Goal: Navigation & Orientation: Find specific page/section

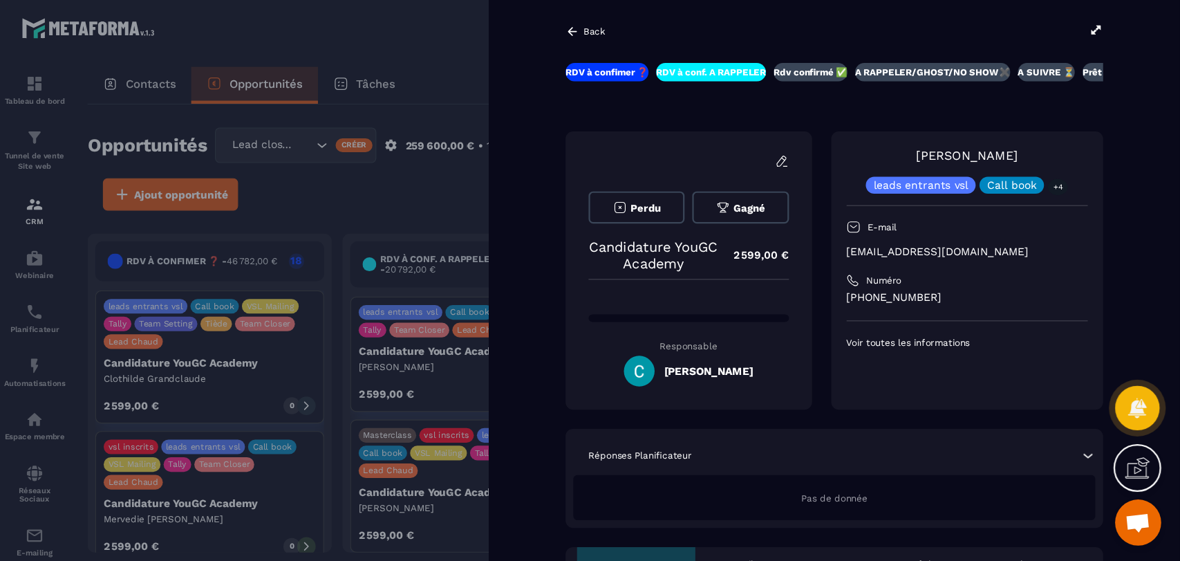
scroll to position [866, 0]
click at [977, 28] on div "Back" at bounding box center [751, 28] width 484 height 15
click at [985, 26] on icon at bounding box center [987, 27] width 12 height 12
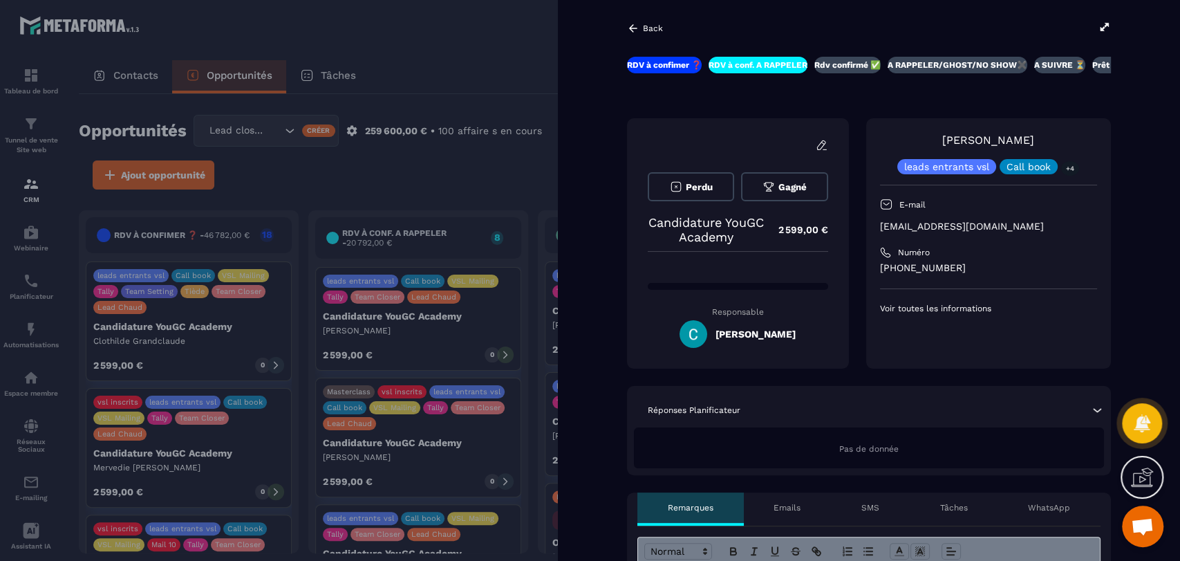
scroll to position [938, 0]
click at [21, 286] on div at bounding box center [590, 280] width 1180 height 561
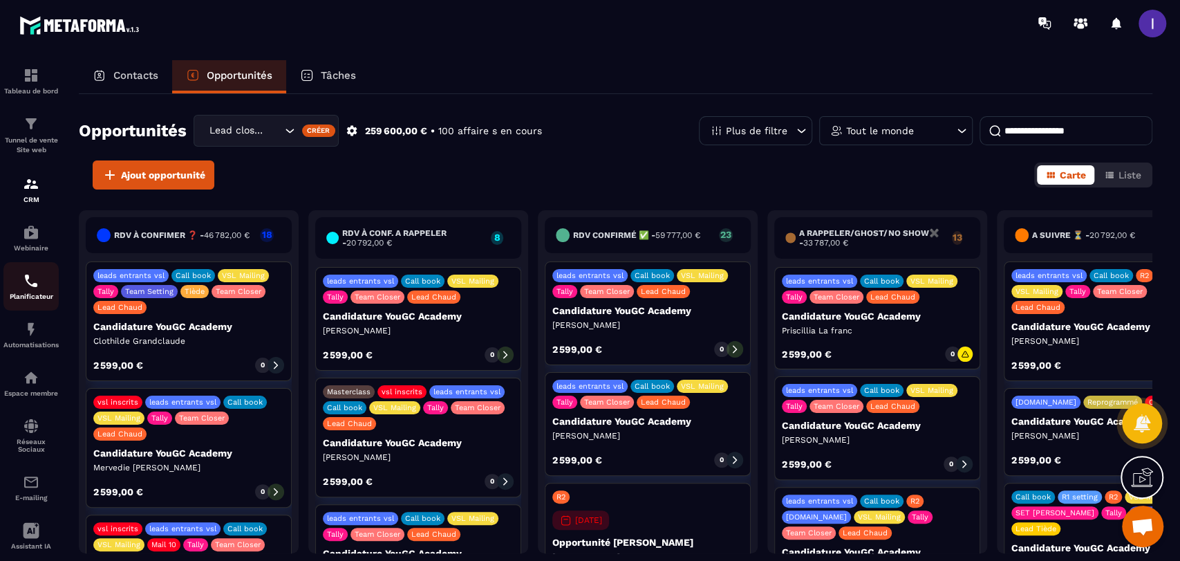
click at [24, 288] on img at bounding box center [31, 280] width 17 height 17
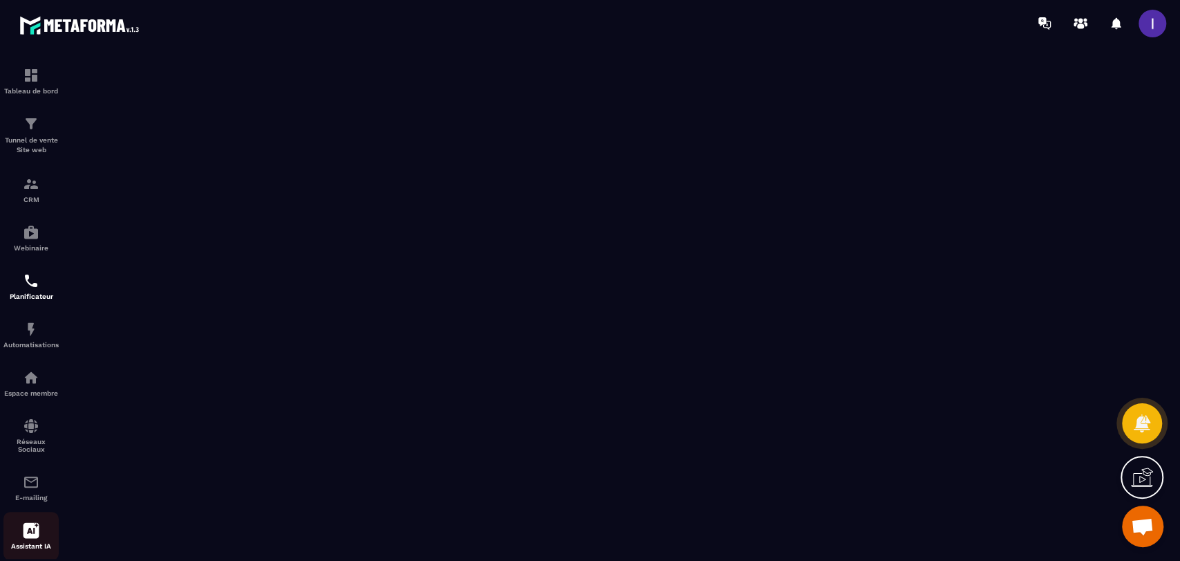
click at [27, 504] on icon at bounding box center [32, 531] width 16 height 16
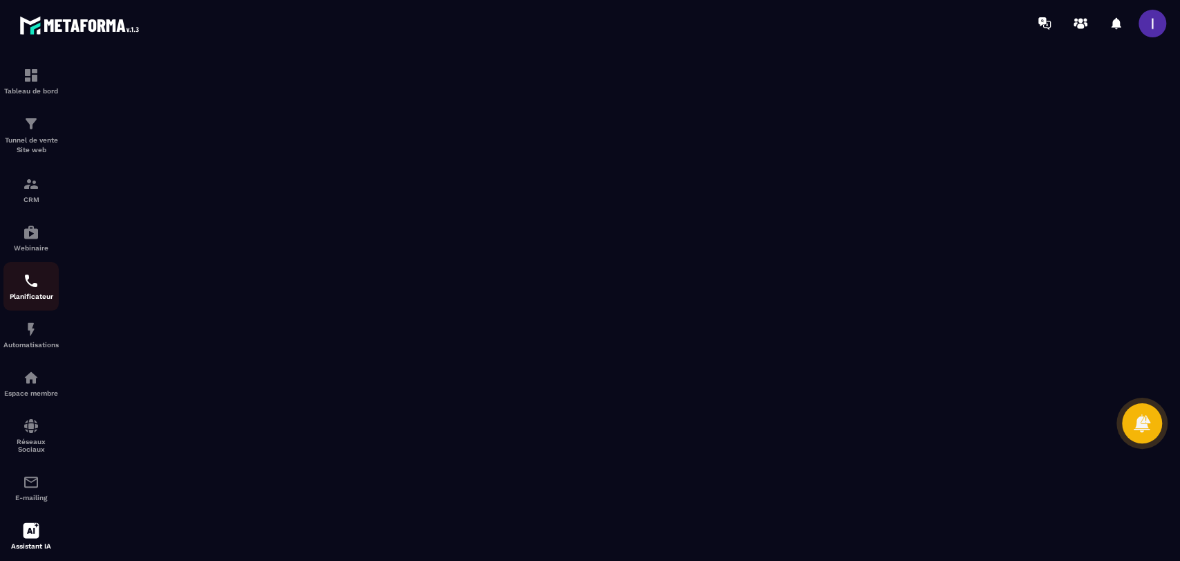
click at [21, 284] on div "Planificateur" at bounding box center [30, 286] width 55 height 28
click at [1061, 24] on span at bounding box center [1153, 24] width 28 height 28
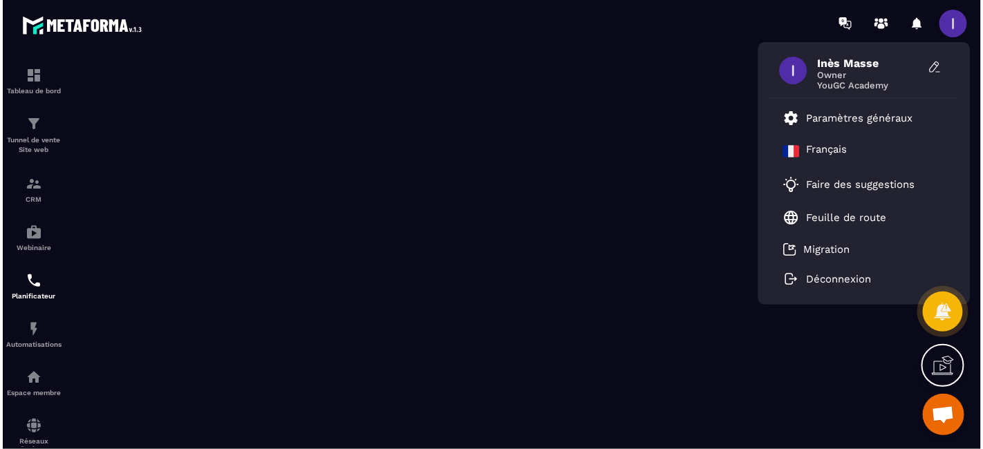
scroll to position [963, 0]
